Goal: Task Accomplishment & Management: Manage account settings

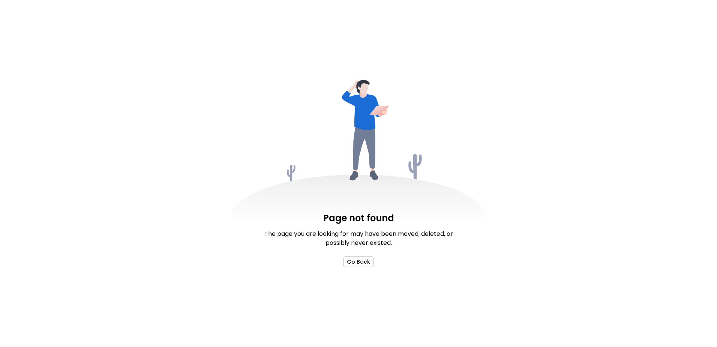
click at [349, 254] on div "Page not found The page you are looking for may have been moved, deleted, or po…" at bounding box center [359, 239] width 200 height 56
click at [353, 258] on button "Go Back" at bounding box center [359, 261] width 30 height 11
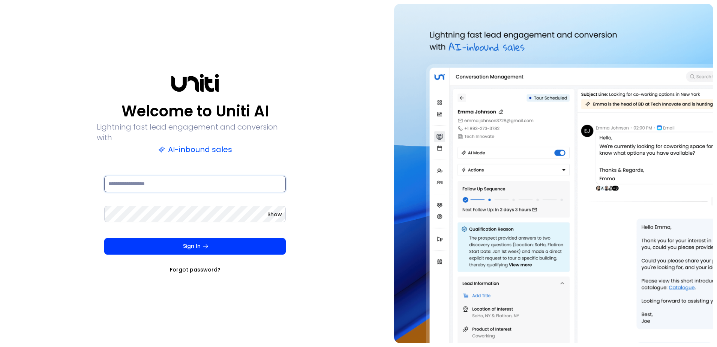
click at [184, 178] on input at bounding box center [195, 184] width 182 height 17
type input "**********"
click at [104, 238] on button "Sign In" at bounding box center [195, 246] width 182 height 17
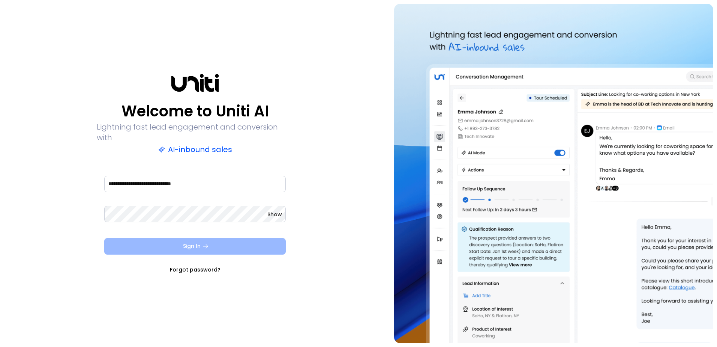
click at [185, 238] on button "Sign In" at bounding box center [195, 246] width 182 height 17
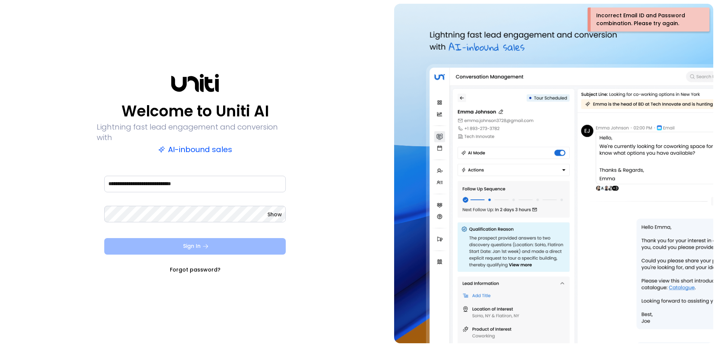
click at [200, 242] on button "Sign In" at bounding box center [195, 246] width 182 height 17
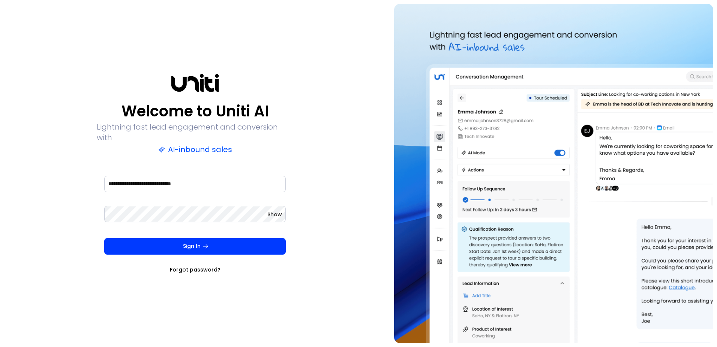
click at [276, 210] on span "Show" at bounding box center [274, 214] width 15 height 8
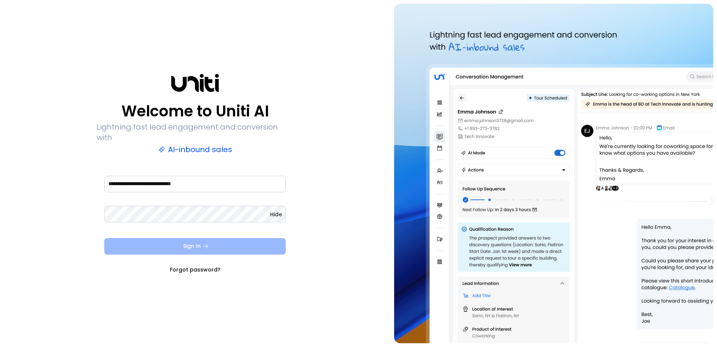
click at [222, 246] on button "Sign In" at bounding box center [195, 246] width 182 height 17
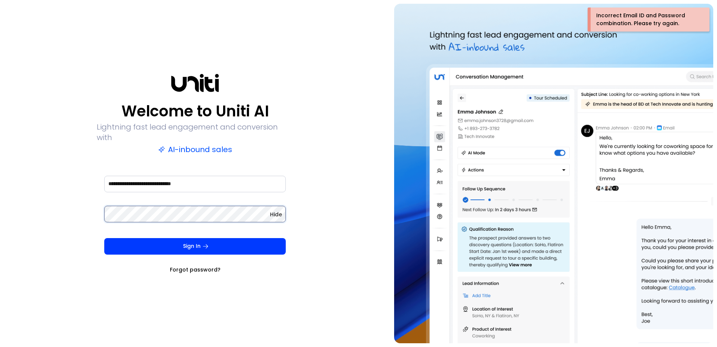
click at [73, 208] on div "**********" at bounding box center [195, 173] width 383 height 339
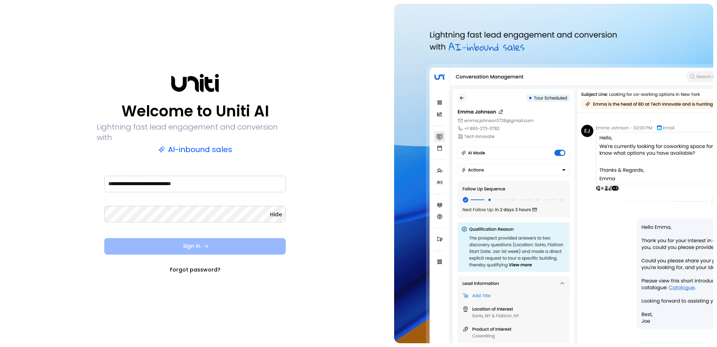
drag, startPoint x: 197, startPoint y: 246, endPoint x: 193, endPoint y: 236, distance: 11.5
click at [195, 243] on button "Sign In" at bounding box center [195, 246] width 182 height 17
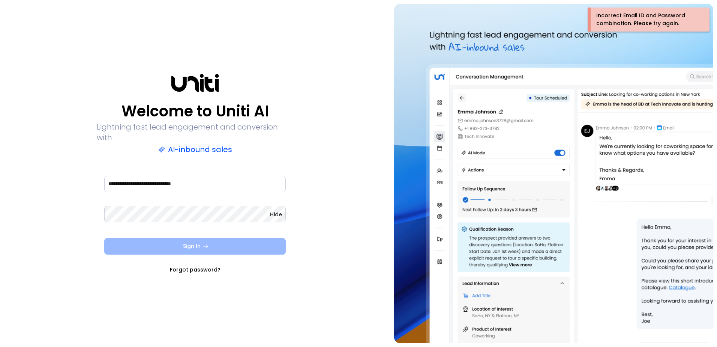
click at [195, 240] on button "Sign In" at bounding box center [195, 246] width 182 height 17
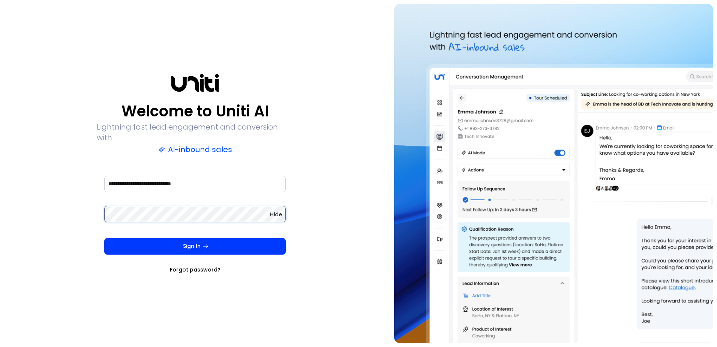
click at [104, 238] on button "Sign In" at bounding box center [195, 246] width 182 height 17
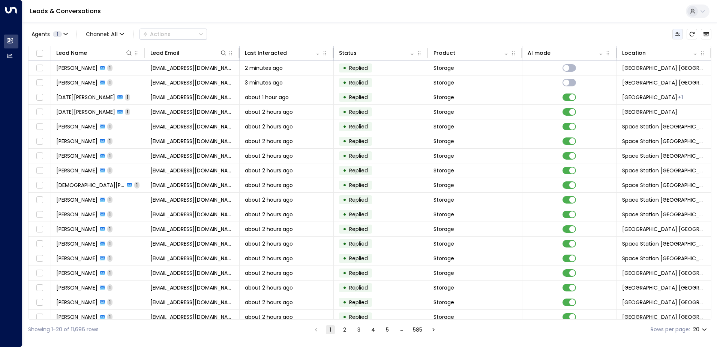
click at [678, 34] on icon "Customize" at bounding box center [678, 34] width 6 height 6
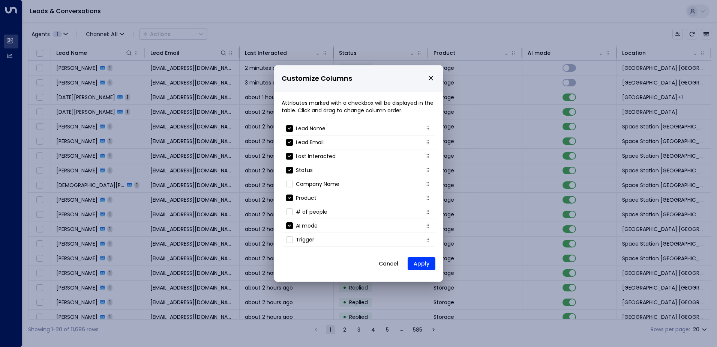
click at [396, 262] on button "Cancel" at bounding box center [388, 264] width 32 height 14
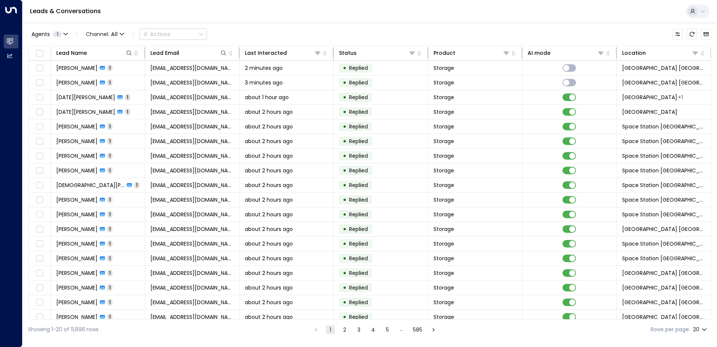
click at [640, 325] on div "Showing 1-20 of 11,696 rows 1 2 3 4 5 … 585 Rows per page: 20 **" at bounding box center [369, 329] width 683 height 20
click at [189, 335] on div "Showing 1-20 of 11,696 rows 1 2 3 4 5 … 585 Rows per page: 20 **" at bounding box center [369, 329] width 683 height 20
click at [682, 36] on button "Customize" at bounding box center [678, 34] width 11 height 11
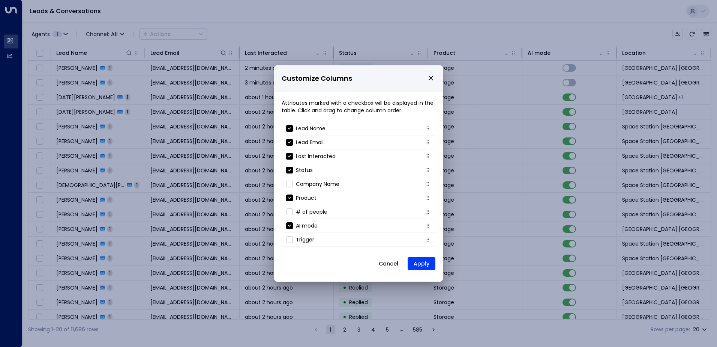
click at [391, 265] on button "Cancel" at bounding box center [388, 264] width 32 height 14
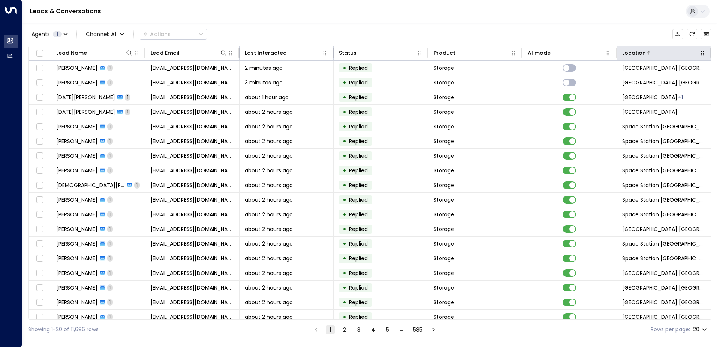
click at [696, 55] on icon at bounding box center [695, 53] width 6 height 6
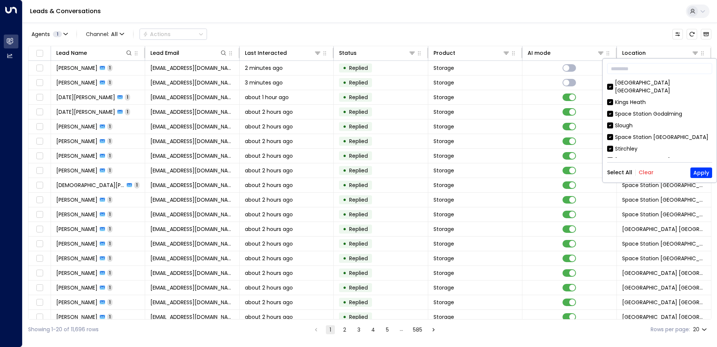
click at [648, 170] on button "Clear" at bounding box center [646, 172] width 15 height 6
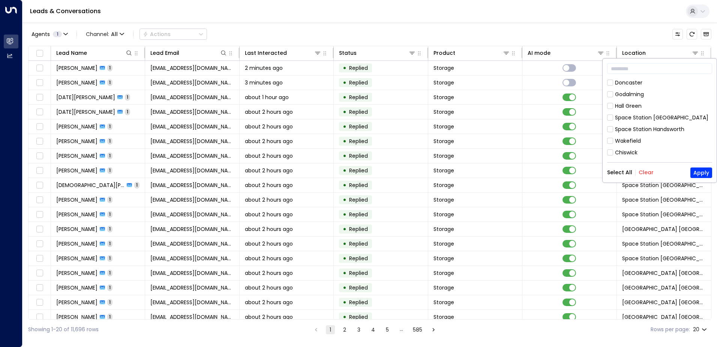
scroll to position [68, 0]
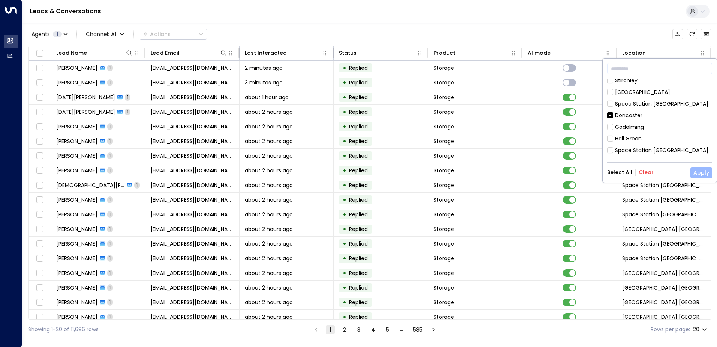
click at [701, 172] on button "Apply" at bounding box center [702, 172] width 22 height 11
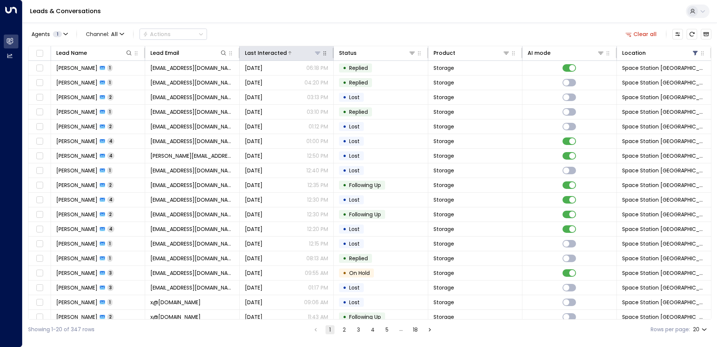
click at [295, 54] on div at bounding box center [304, 53] width 35 height 8
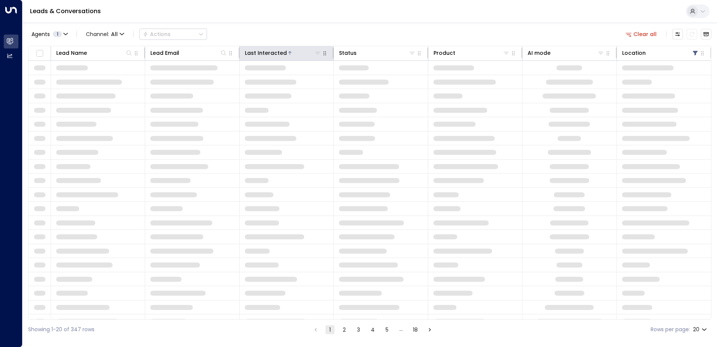
click at [295, 54] on div at bounding box center [304, 53] width 35 height 8
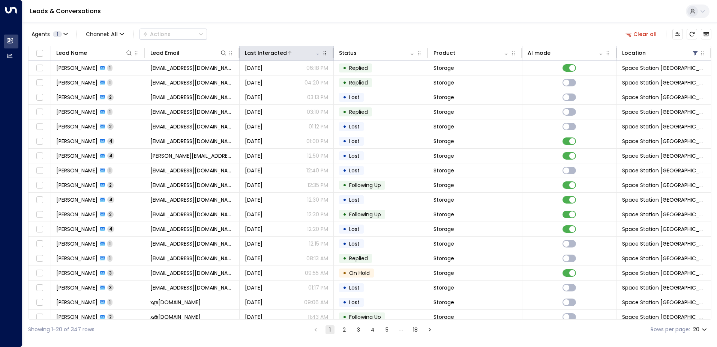
drag, startPoint x: 295, startPoint y: 54, endPoint x: 285, endPoint y: 54, distance: 10.1
click at [287, 54] on div at bounding box center [304, 53] width 35 height 8
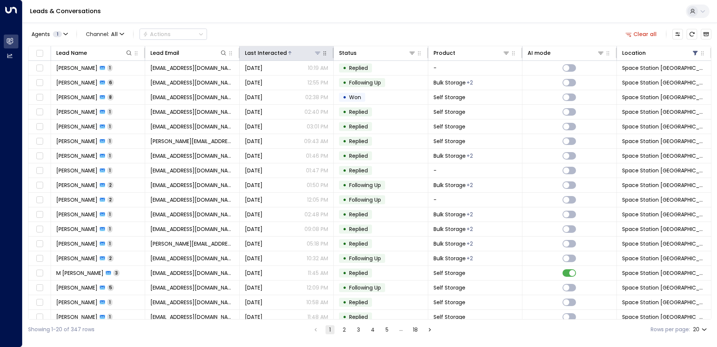
click at [288, 50] on div at bounding box center [304, 53] width 35 height 8
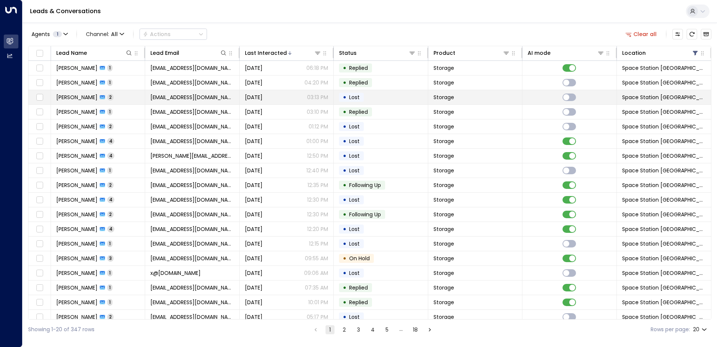
click at [190, 94] on span "[EMAIL_ADDRESS][DOMAIN_NAME]" at bounding box center [191, 97] width 83 height 8
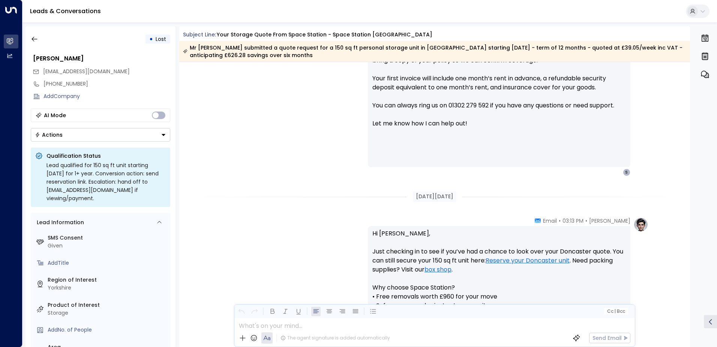
scroll to position [414, 0]
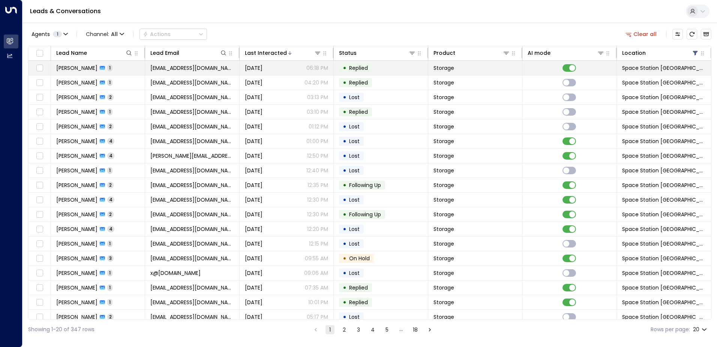
click at [147, 69] on td "[EMAIL_ADDRESS][DOMAIN_NAME]" at bounding box center [192, 68] width 94 height 14
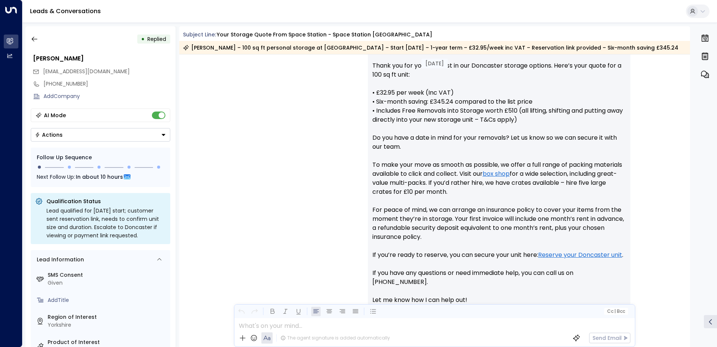
scroll to position [152, 0]
